Goal: Answer question/provide support: Share knowledge or assist other users

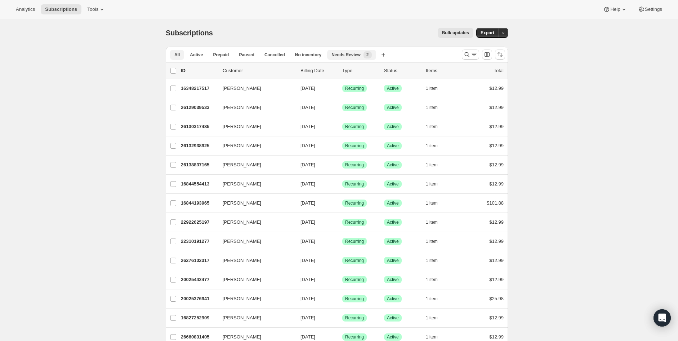
click at [347, 58] on div "Needs Review New 2" at bounding box center [352, 54] width 40 height 7
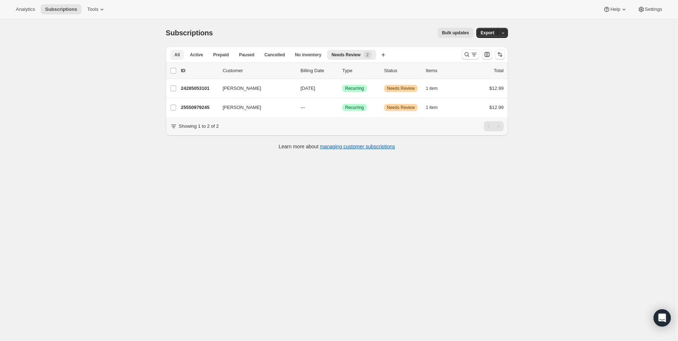
click at [178, 57] on span "All" at bounding box center [176, 55] width 5 height 6
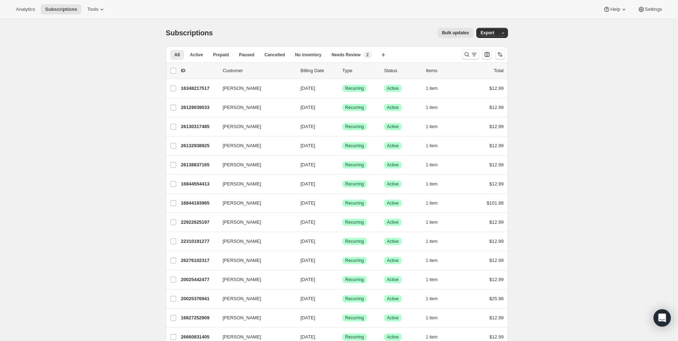
click at [467, 50] on button "Search and filter results" at bounding box center [470, 54] width 17 height 10
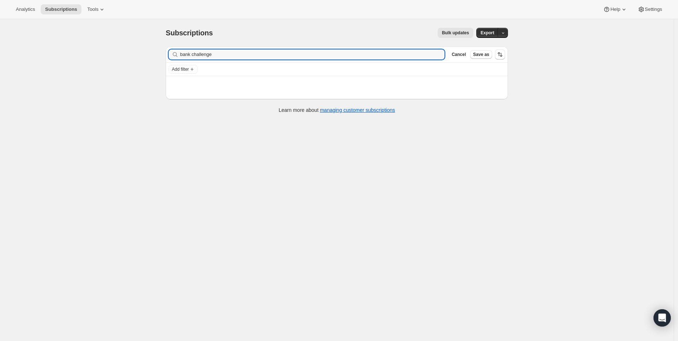
type input "bank challenge"
click at [17, 10] on span "Analytics" at bounding box center [25, 9] width 19 height 6
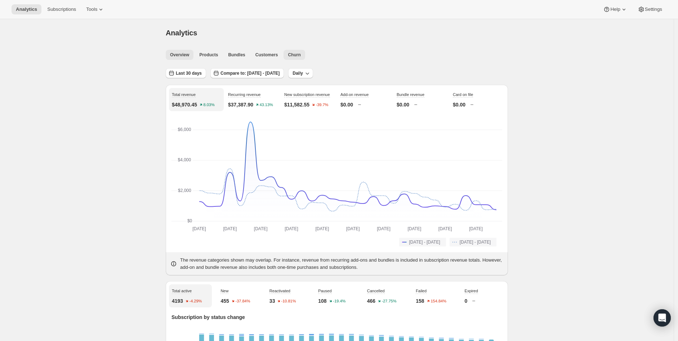
click at [288, 53] on span "Churn" at bounding box center [294, 55] width 13 height 6
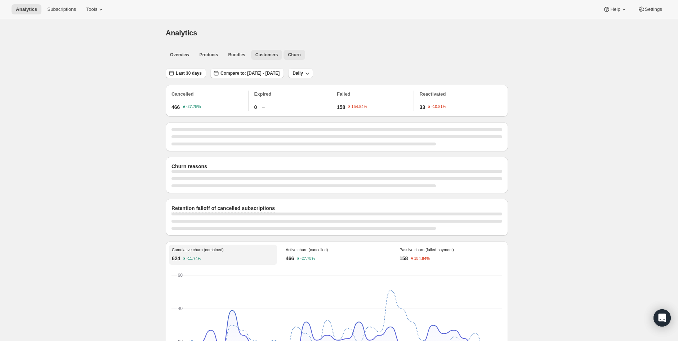
click at [258, 56] on span "Customers" at bounding box center [267, 55] width 23 height 6
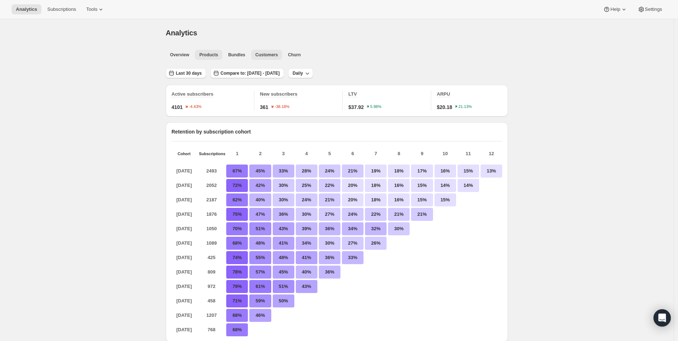
click at [220, 58] on button "Products" at bounding box center [208, 55] width 27 height 10
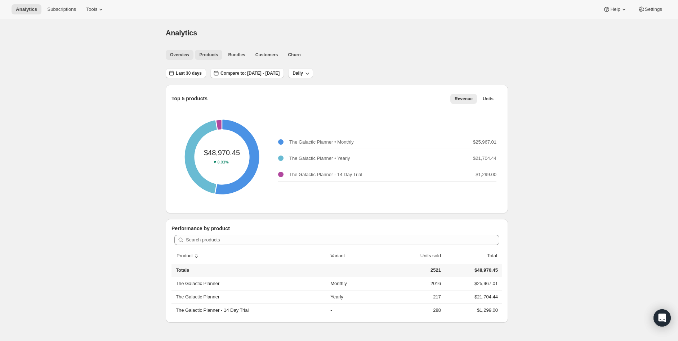
click at [176, 56] on span "Overview" at bounding box center [179, 55] width 19 height 6
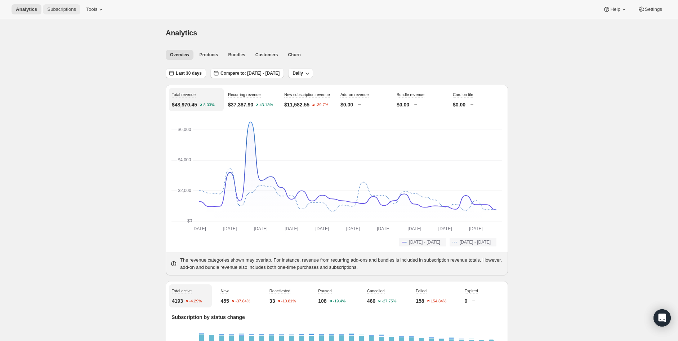
click at [56, 6] on span "Subscriptions" at bounding box center [61, 9] width 29 height 6
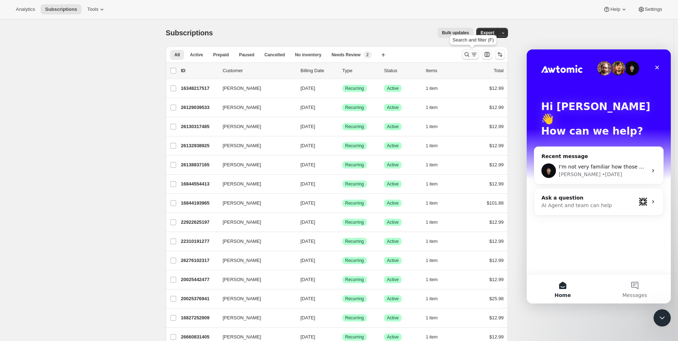
click at [473, 58] on button "Search and filter results" at bounding box center [470, 54] width 17 height 10
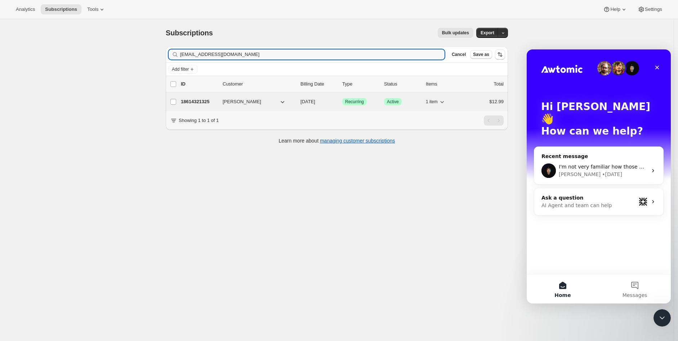
type input "[EMAIL_ADDRESS][DOMAIN_NAME]"
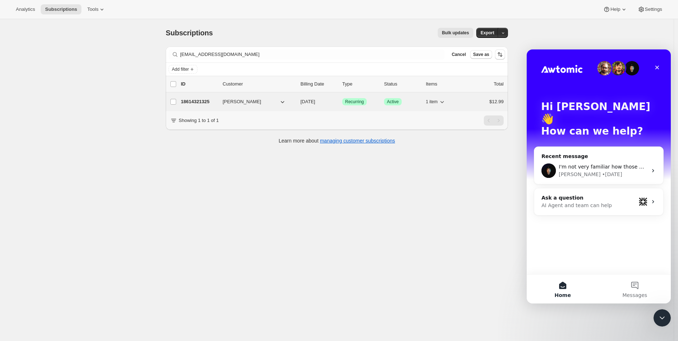
click at [204, 100] on p "18614321325" at bounding box center [199, 101] width 36 height 7
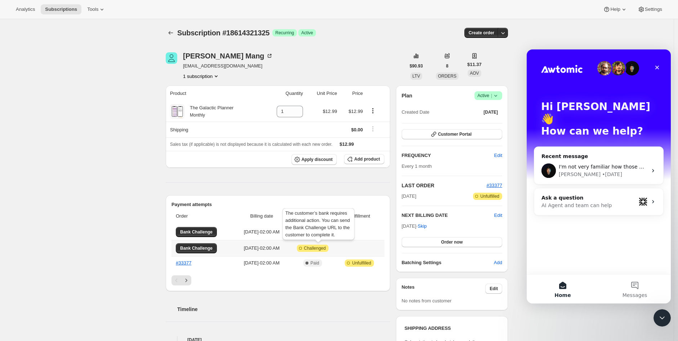
click at [332, 233] on div "The customer’s bank requires additional action. You can send the Bank Challenge…" at bounding box center [318, 225] width 75 height 37
drag, startPoint x: 338, startPoint y: 236, endPoint x: 286, endPoint y: 212, distance: 57.6
click at [286, 212] on div "The customer’s bank requires additional action. You can send the Bank Challenge…" at bounding box center [318, 225] width 75 height 37
click at [77, 289] on div "Subscription #18614321325. This page is ready Subscription #18614321325 Success…" at bounding box center [337, 299] width 674 height 561
click at [209, 231] on span "Bank Challenge" at bounding box center [196, 232] width 32 height 6
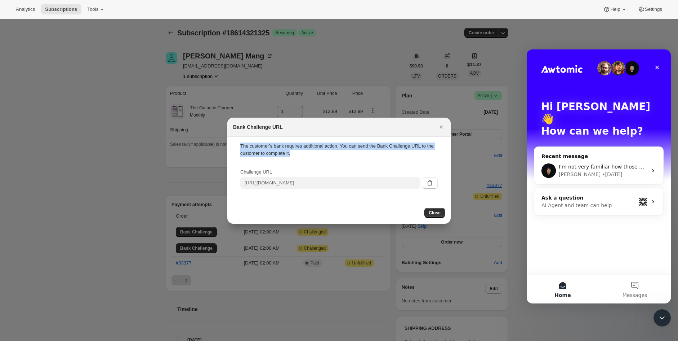
drag, startPoint x: 250, startPoint y: 148, endPoint x: 235, endPoint y: 144, distance: 15.7
click at [235, 144] on div "The customer’s bank requires additional action. You can send the Bank Challenge…" at bounding box center [339, 168] width 212 height 53
copy div "The customer’s bank requires additional action. You can send the Bank Challenge…"
click at [430, 186] on icon ":rbl:" at bounding box center [429, 182] width 7 height 7
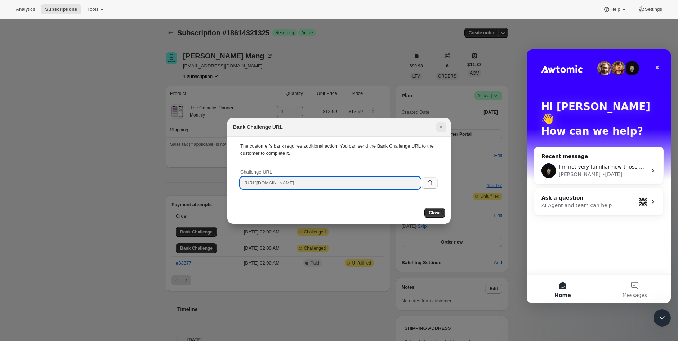
click at [443, 128] on icon "Close" at bounding box center [441, 126] width 7 height 7
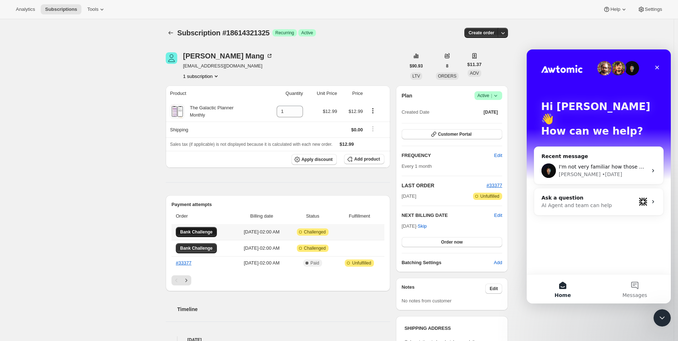
click at [206, 232] on span "Bank Challenge" at bounding box center [196, 232] width 32 height 6
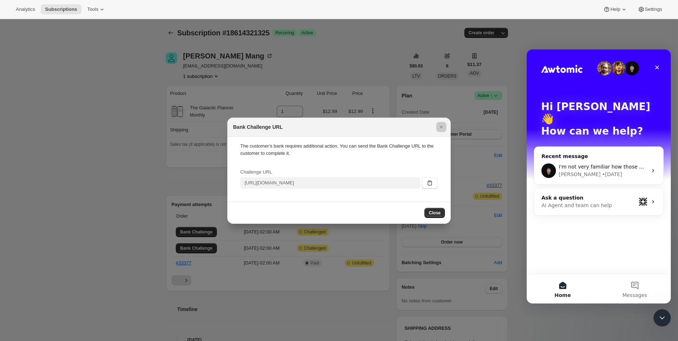
click at [260, 251] on div at bounding box center [339, 170] width 678 height 341
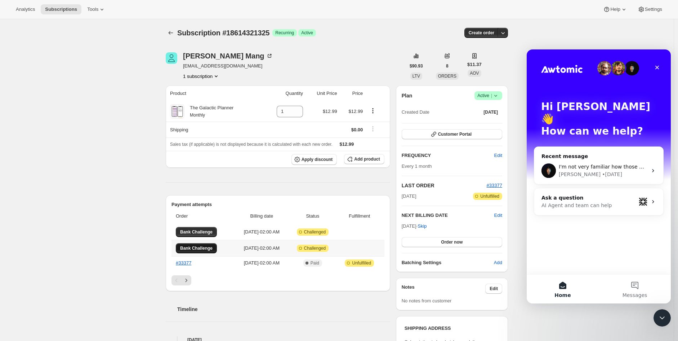
click at [201, 245] on span "Bank Challenge" at bounding box center [196, 248] width 32 height 6
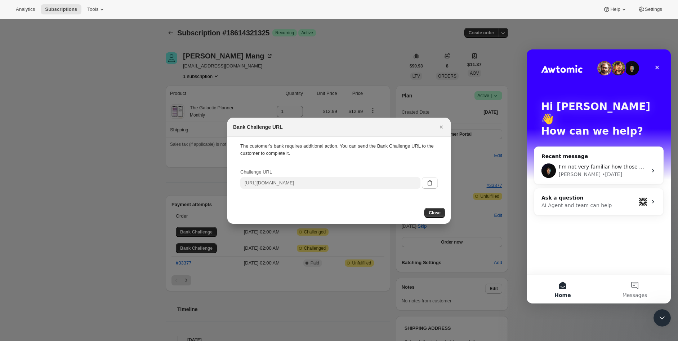
click at [136, 244] on div at bounding box center [339, 170] width 678 height 341
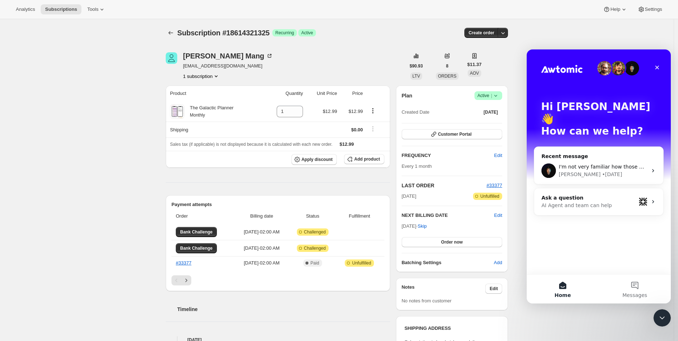
drag, startPoint x: 78, startPoint y: 245, endPoint x: 218, endPoint y: 243, distance: 140.6
click at [78, 244] on div "Subscription #18614321325. This page is ready Subscription #18614321325 Success…" at bounding box center [337, 299] width 674 height 561
click at [222, 246] on th "Bank Challenge" at bounding box center [203, 248] width 63 height 16
click at [209, 245] on span "Bank Challenge" at bounding box center [196, 248] width 32 height 6
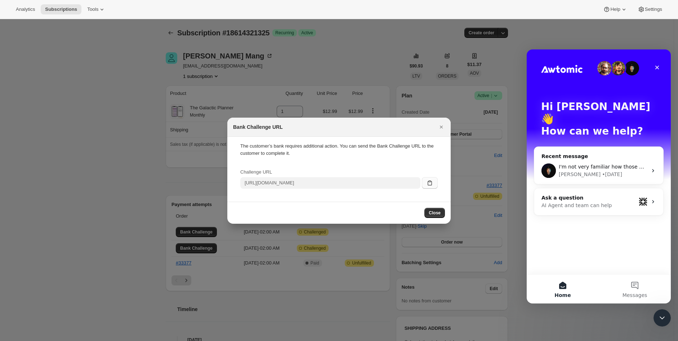
click at [428, 181] on icon ":rbl:" at bounding box center [429, 182] width 7 height 7
click at [197, 228] on div at bounding box center [339, 170] width 678 height 341
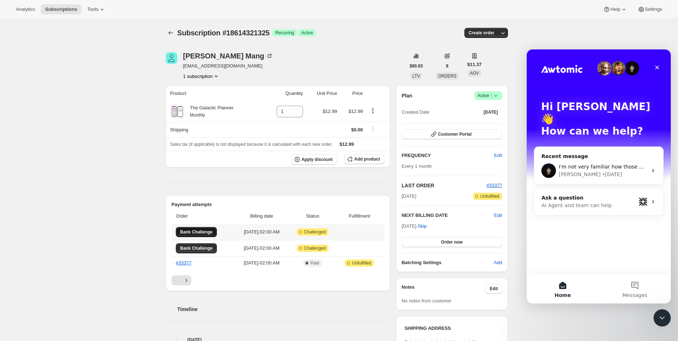
click at [201, 227] on button "Bank Challenge" at bounding box center [196, 232] width 41 height 10
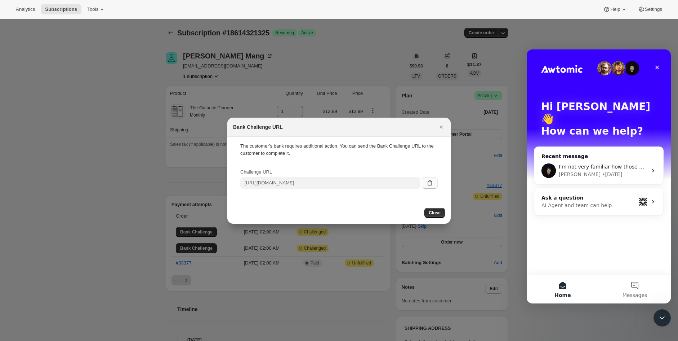
click at [426, 185] on button ":rbl:" at bounding box center [430, 183] width 16 height 12
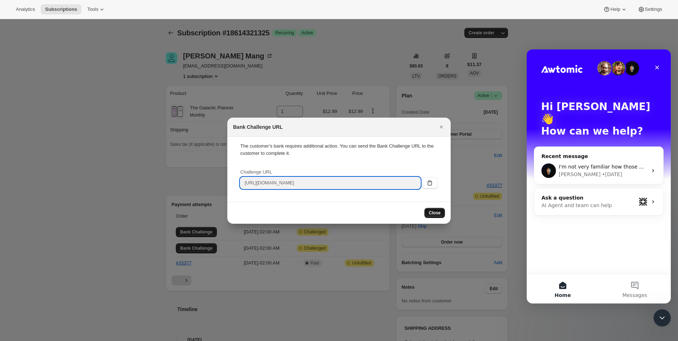
click at [428, 215] on button "Close" at bounding box center [435, 213] width 21 height 10
